Goal: Information Seeking & Learning: Learn about a topic

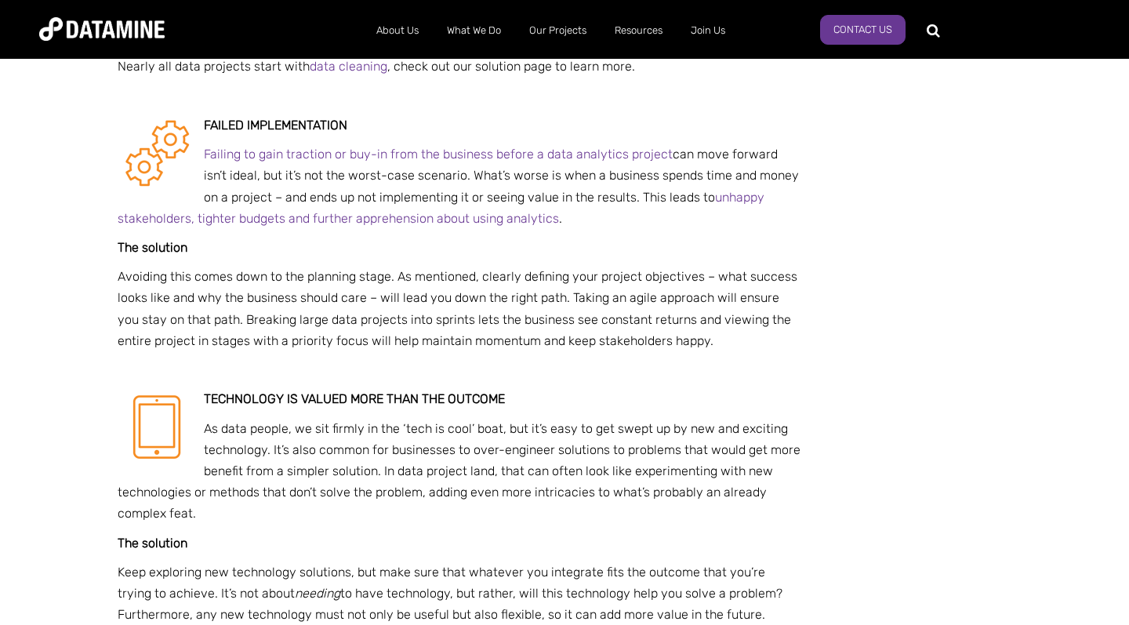
scroll to position [1136, 0]
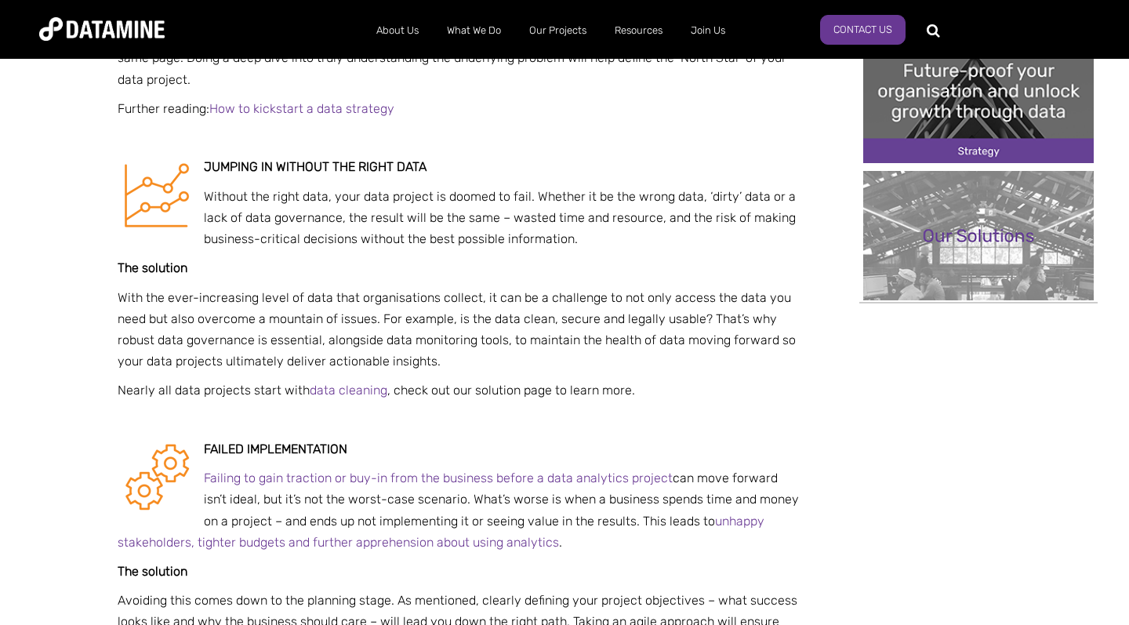
scroll to position [848, 0]
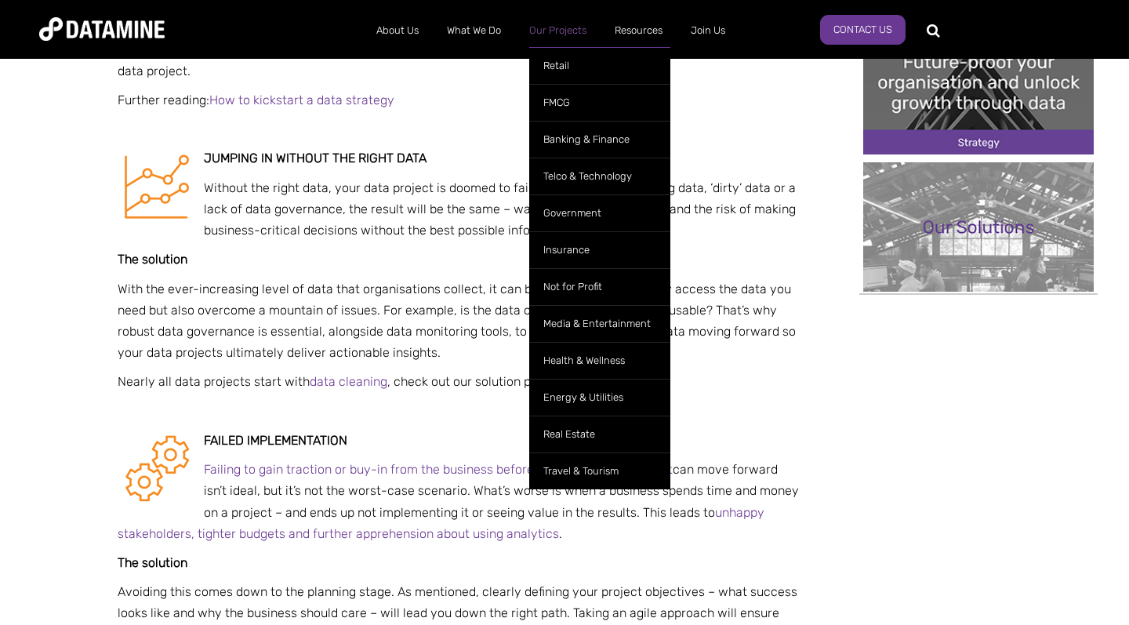
click at [550, 13] on link "Our Projects" at bounding box center [557, 30] width 85 height 41
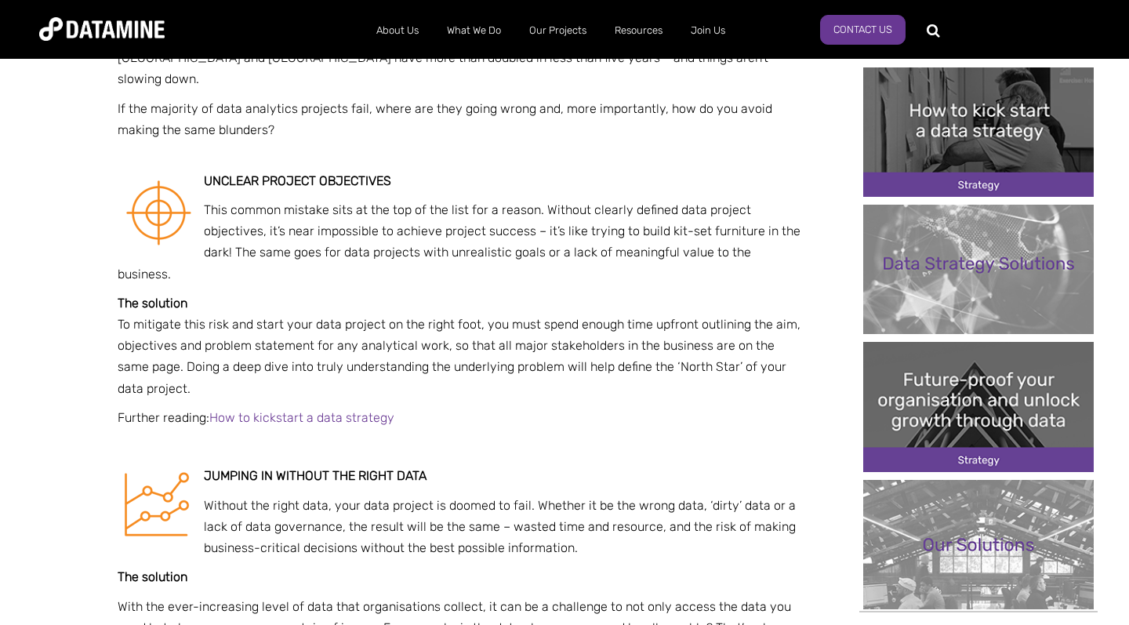
scroll to position [524, 0]
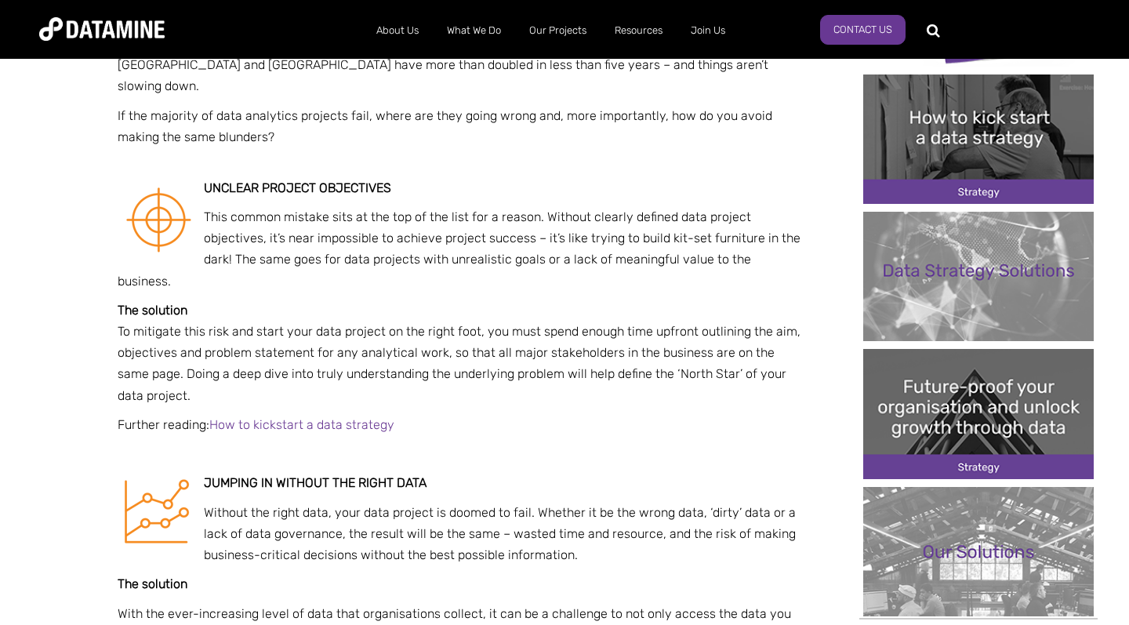
click at [415, 187] on h3 "Unclear project objectives" at bounding box center [460, 188] width 684 height 14
drag, startPoint x: 415, startPoint y: 187, endPoint x: 243, endPoint y: 190, distance: 171.7
click at [243, 190] on h3 "Unclear project objectives" at bounding box center [460, 188] width 684 height 14
copy span "Unclear project objectives"
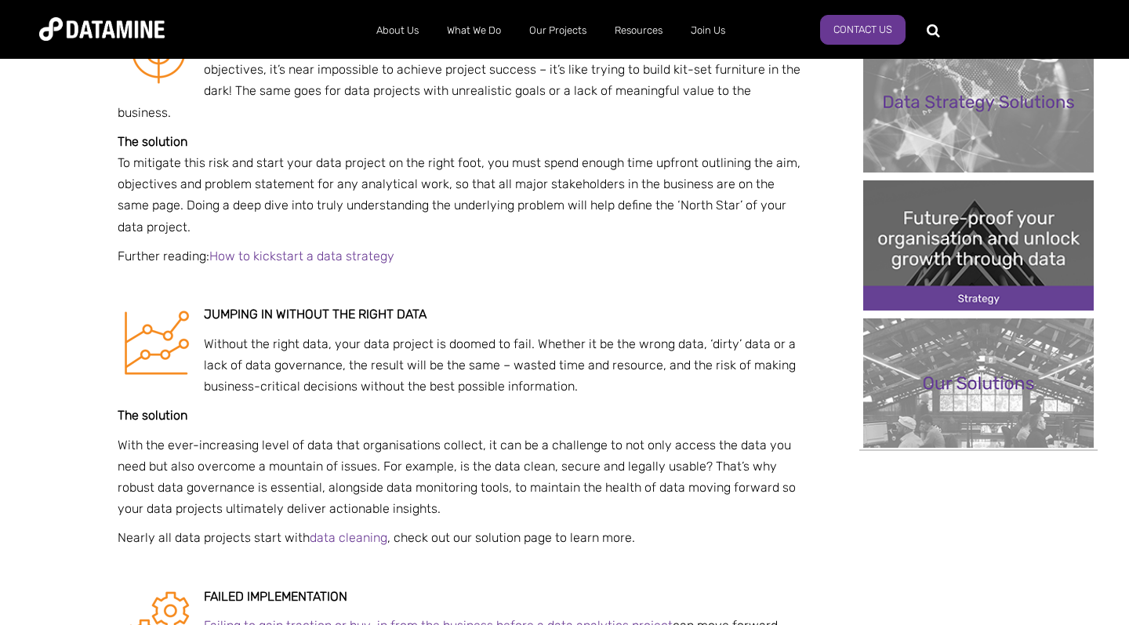
scroll to position [691, 0]
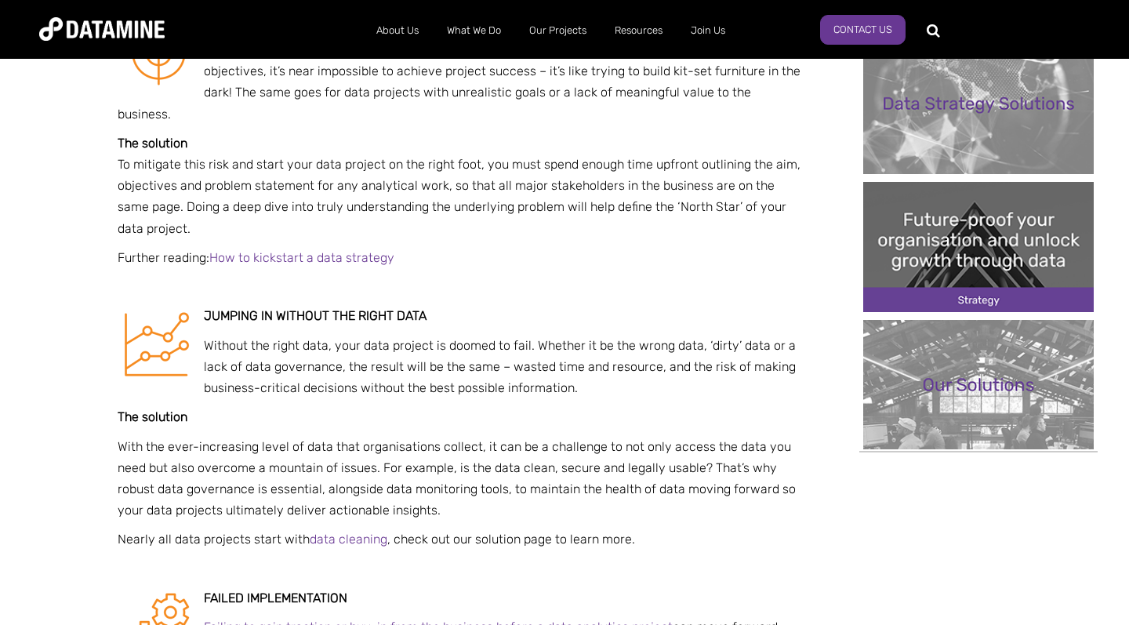
drag, startPoint x: 452, startPoint y: 295, endPoint x: 205, endPoint y: 303, distance: 246.3
drag, startPoint x: 454, startPoint y: 293, endPoint x: 205, endPoint y: 296, distance: 249.3
copy strong "Jumping in without the right data"
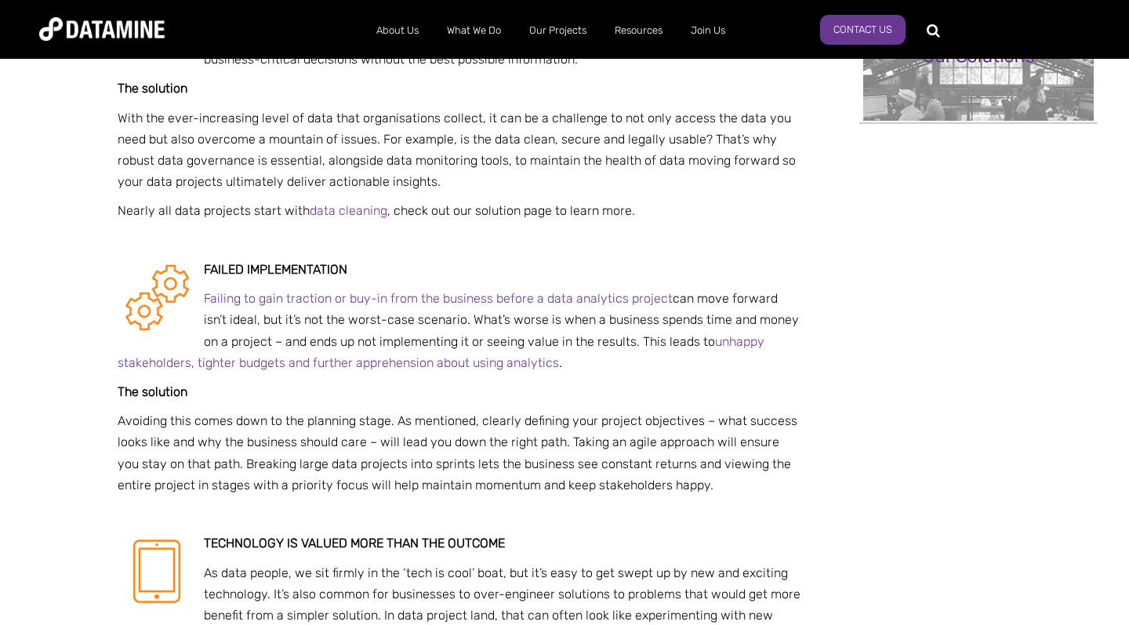
scroll to position [1022, 0]
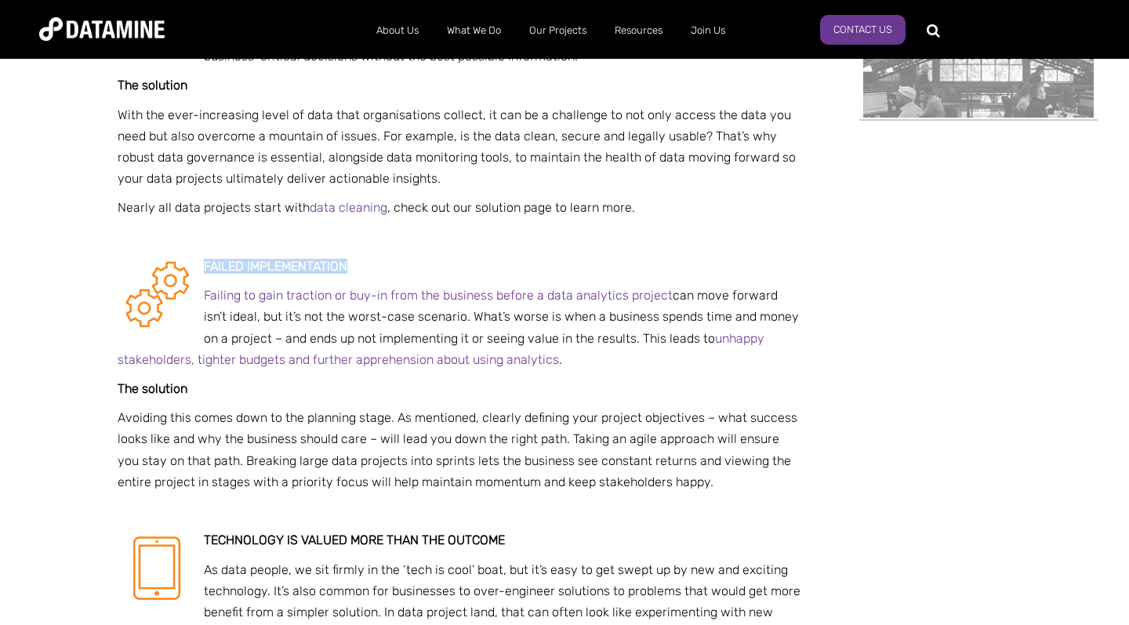
drag, startPoint x: 204, startPoint y: 242, endPoint x: 367, endPoint y: 245, distance: 163.1
click at [367, 259] on h3 "Failed implementation" at bounding box center [460, 266] width 684 height 14
copy strong "Failed implementation"
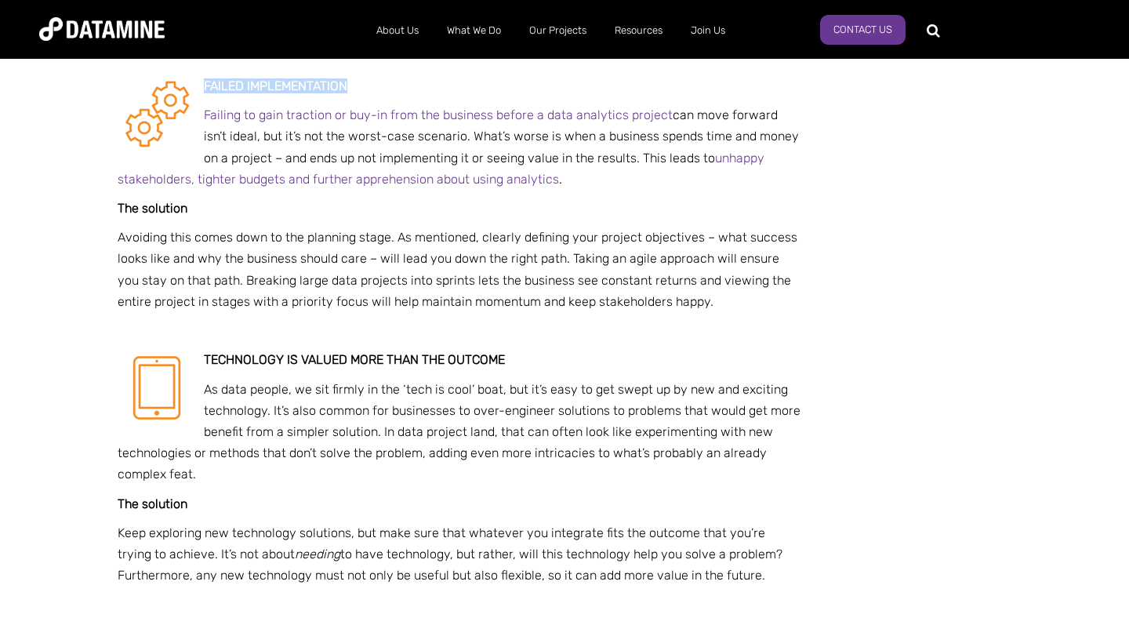
scroll to position [1209, 0]
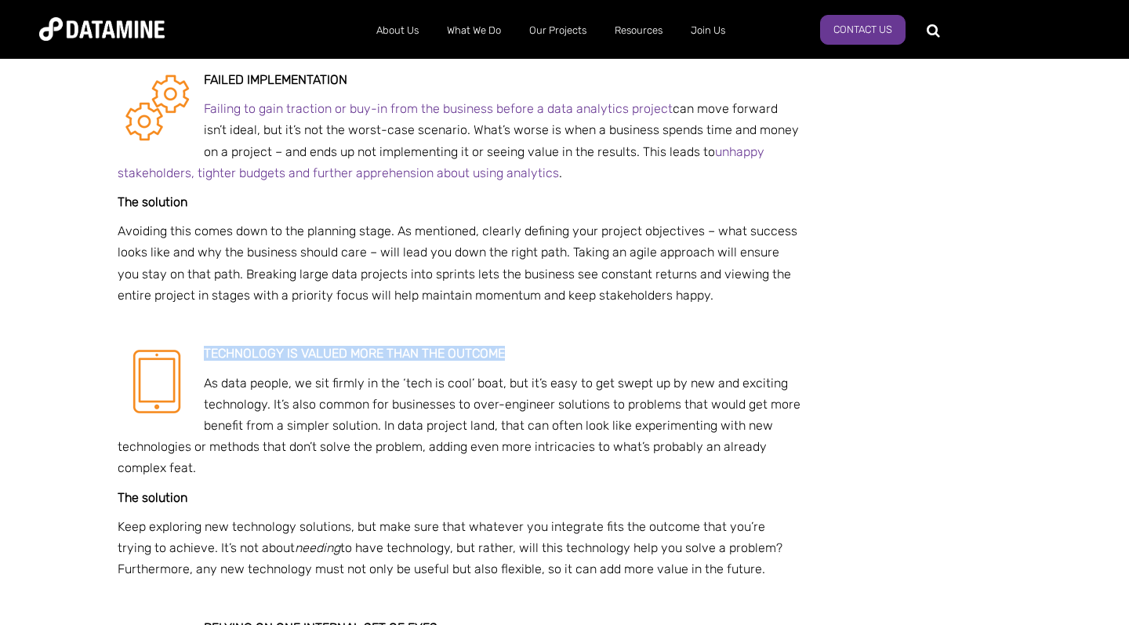
drag, startPoint x: 537, startPoint y: 326, endPoint x: 206, endPoint y: 330, distance: 330.9
click at [206, 346] on strong "Technology is valued more than the outcome" at bounding box center [354, 353] width 301 height 15
copy strong "Technology is valued more than the outcome"
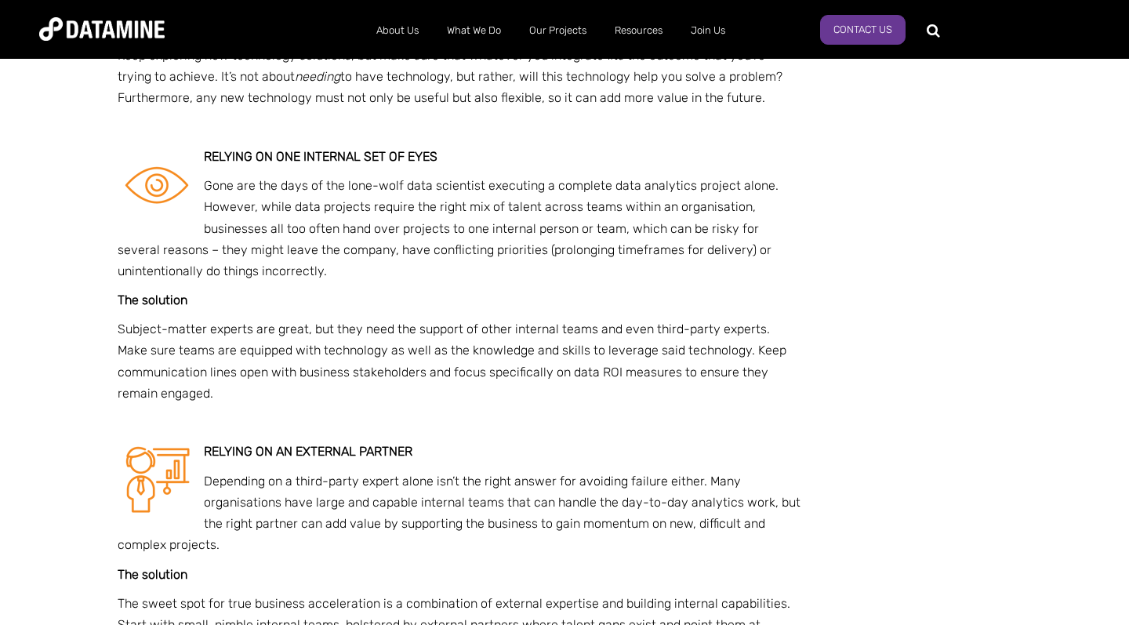
scroll to position [1693, 0]
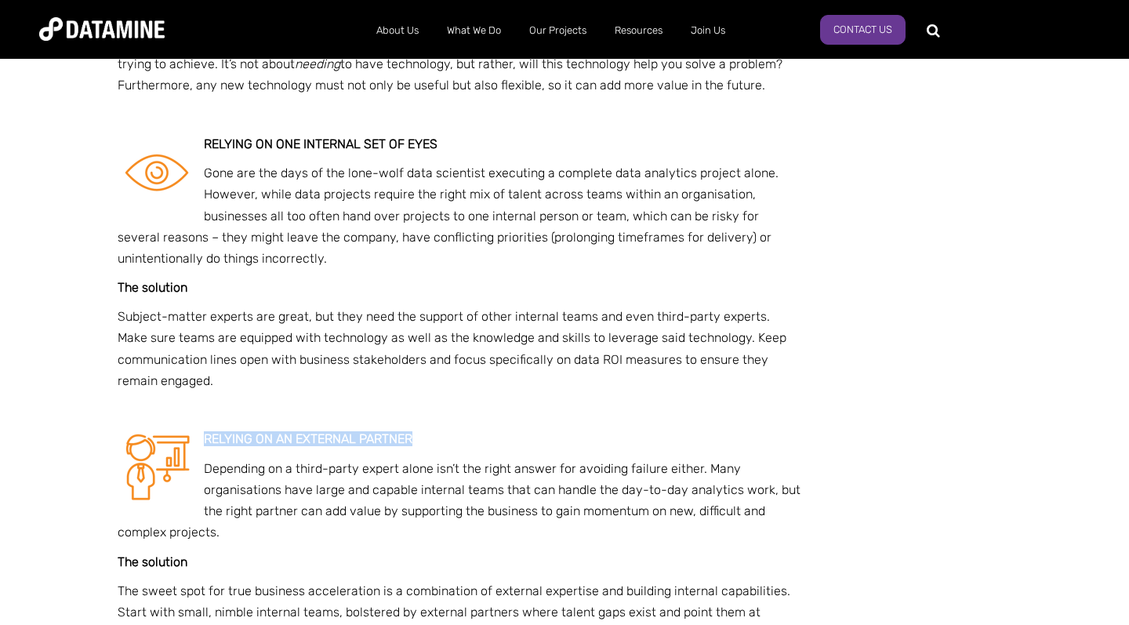
drag, startPoint x: 205, startPoint y: 411, endPoint x: 432, endPoint y: 411, distance: 226.6
click at [412, 431] on span "R elying on an external partner" at bounding box center [308, 438] width 209 height 15
drag, startPoint x: 441, startPoint y: 408, endPoint x: 353, endPoint y: 417, distance: 89.1
click at [353, 432] on h3 "R elying on an external partner" at bounding box center [460, 439] width 684 height 14
drag, startPoint x: 452, startPoint y: 412, endPoint x: 220, endPoint y: 402, distance: 231.5
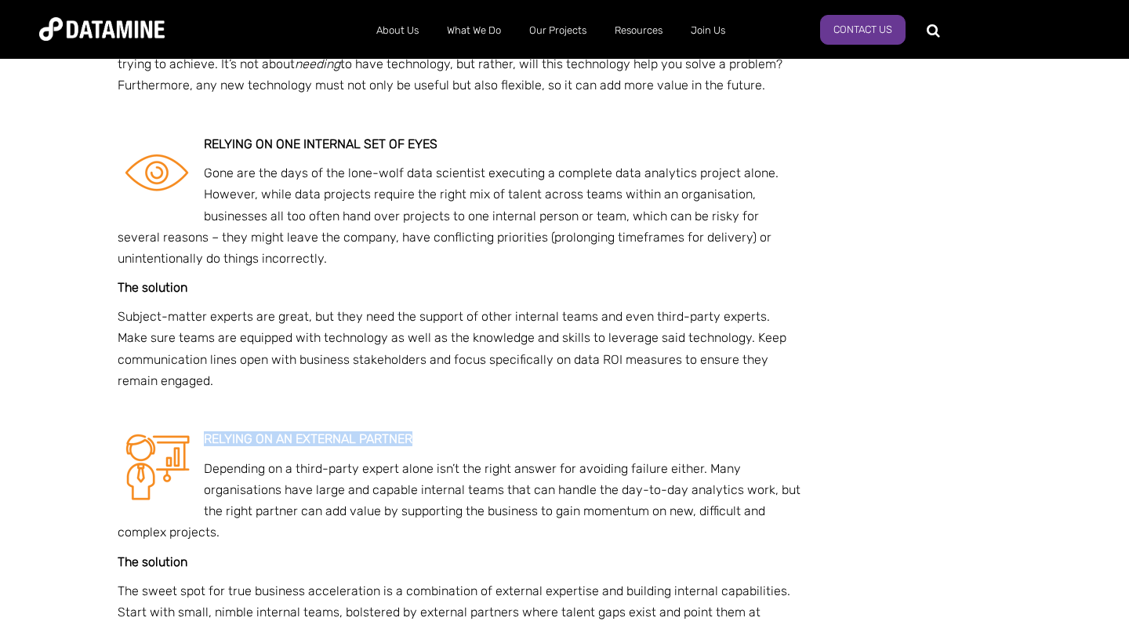
copy span "R elying on an external partner"
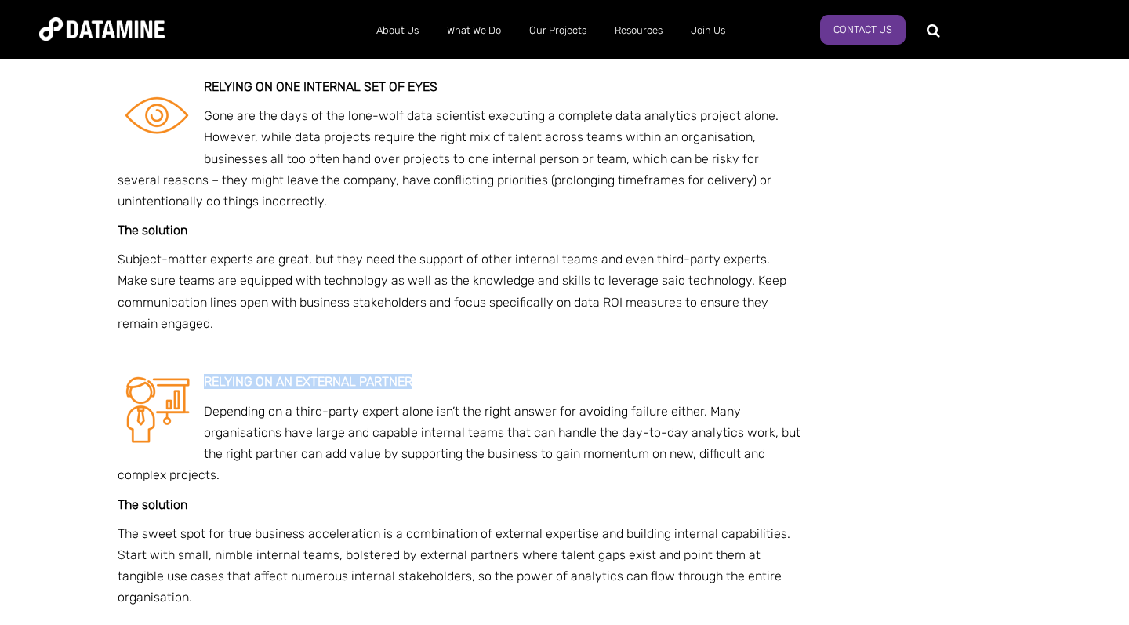
scroll to position [1769, 0]
